Goal: Information Seeking & Learning: Learn about a topic

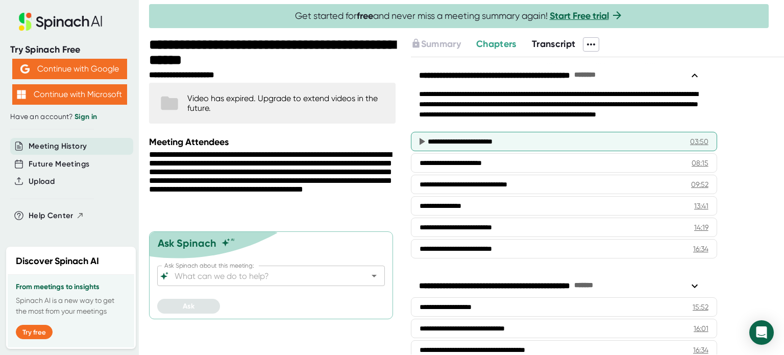
click at [484, 139] on div "**********" at bounding box center [551, 141] width 247 height 10
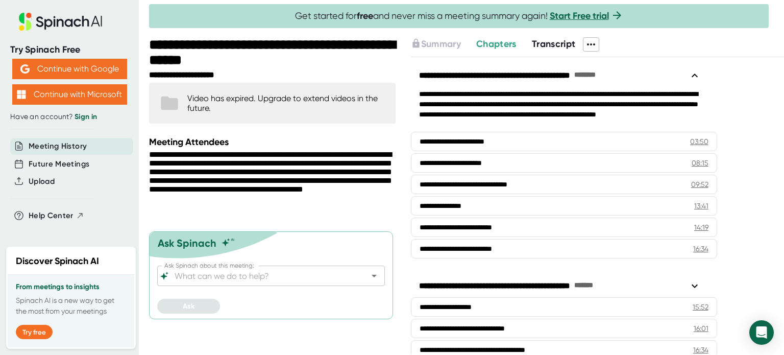
click at [590, 44] on icon at bounding box center [591, 44] width 12 height 12
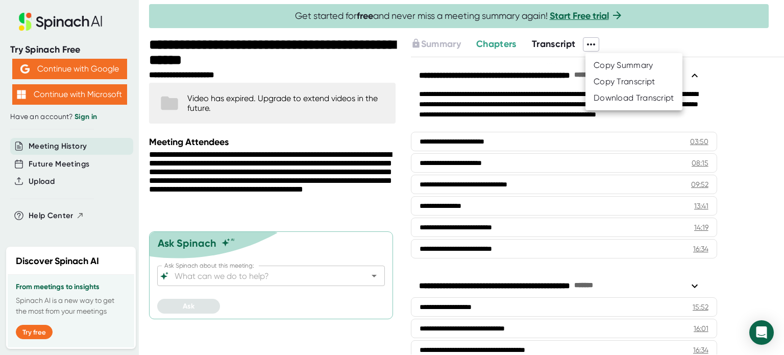
click at [590, 44] on div at bounding box center [392, 177] width 784 height 355
